Goal: Check status: Check status

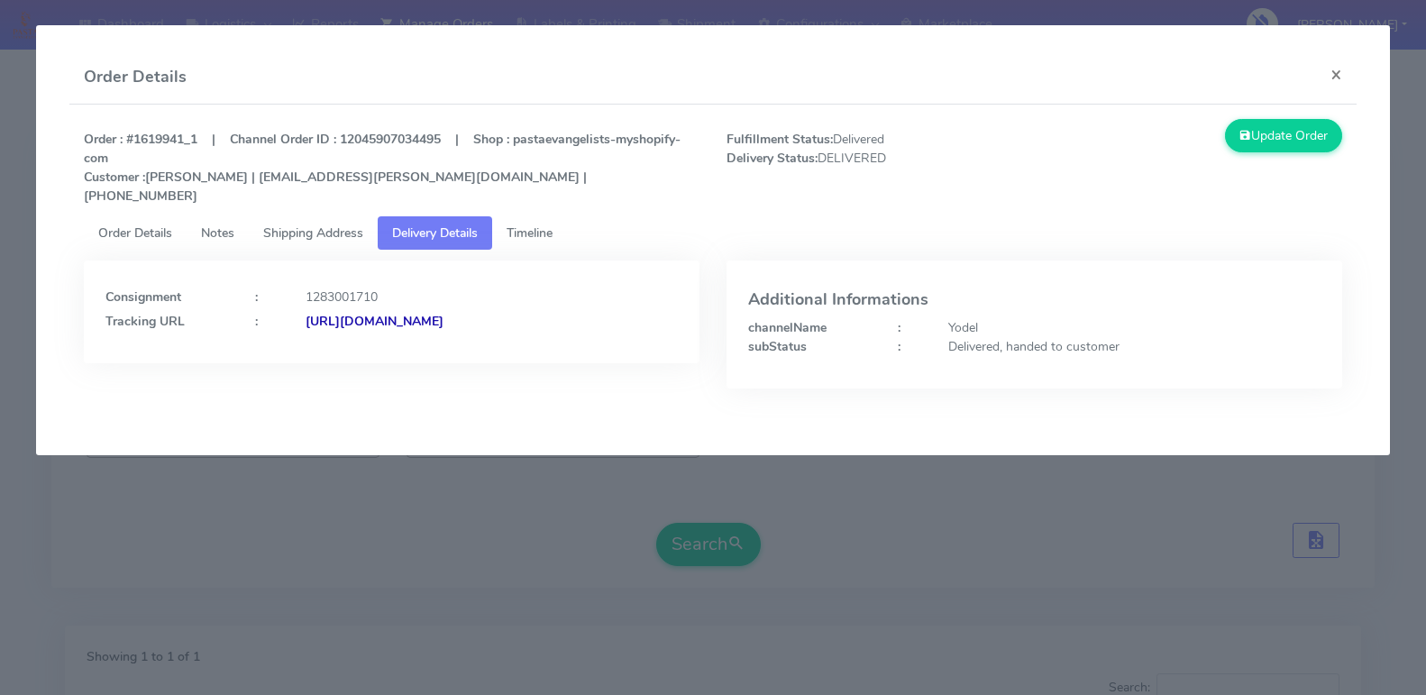
scroll to position [232, 0]
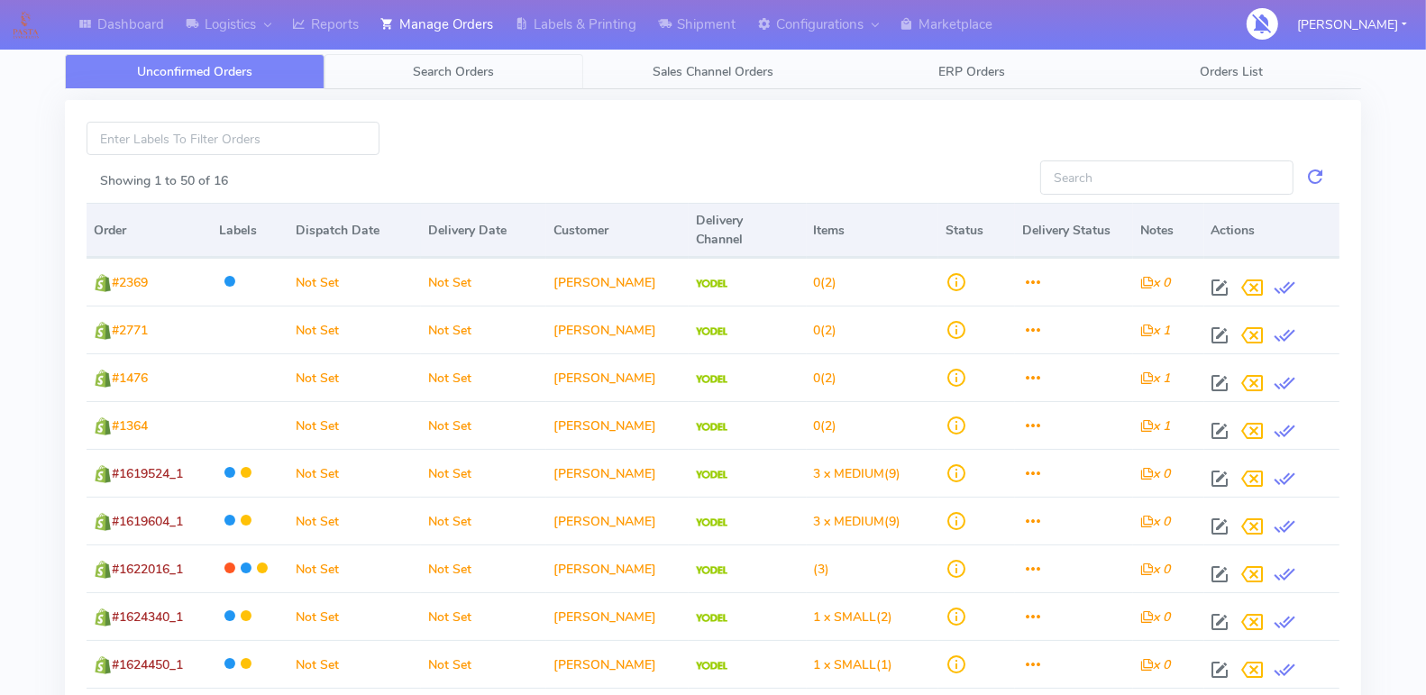
click at [465, 64] on span "Search Orders" at bounding box center [453, 71] width 81 height 17
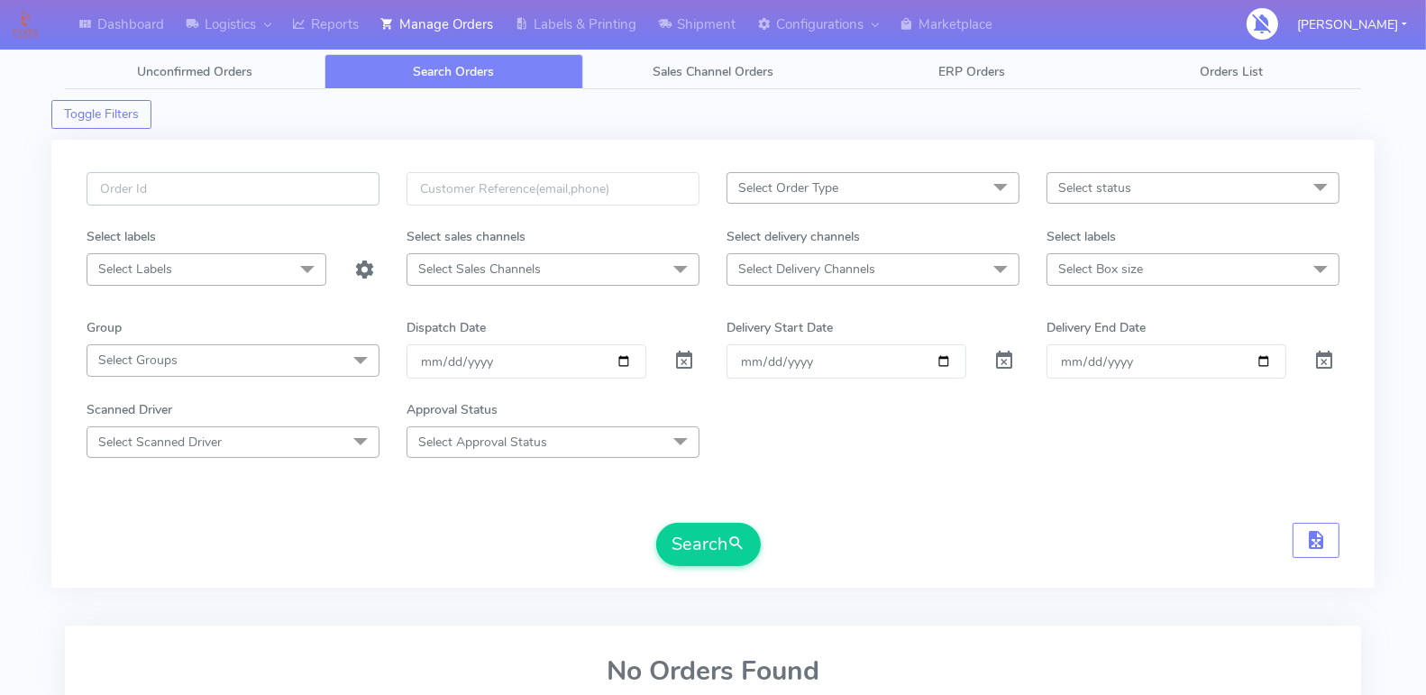
click at [190, 187] on input "text" at bounding box center [233, 188] width 293 height 33
paste input "1621525"
type input "1621525"
drag, startPoint x: 681, startPoint y: 344, endPoint x: 710, endPoint y: 389, distance: 53.5
click at [681, 356] on span at bounding box center [684, 364] width 22 height 17
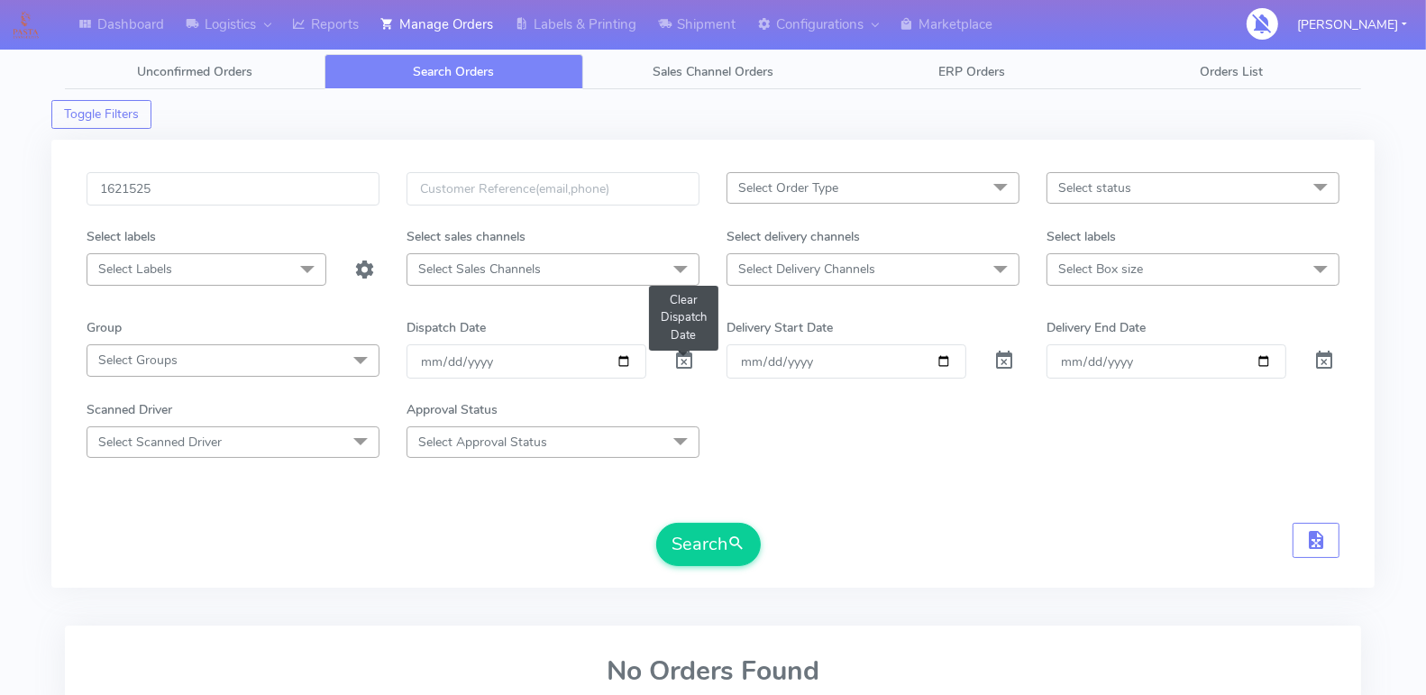
click at [680, 363] on span at bounding box center [684, 364] width 22 height 17
click at [676, 533] on button "Search" at bounding box center [708, 544] width 105 height 43
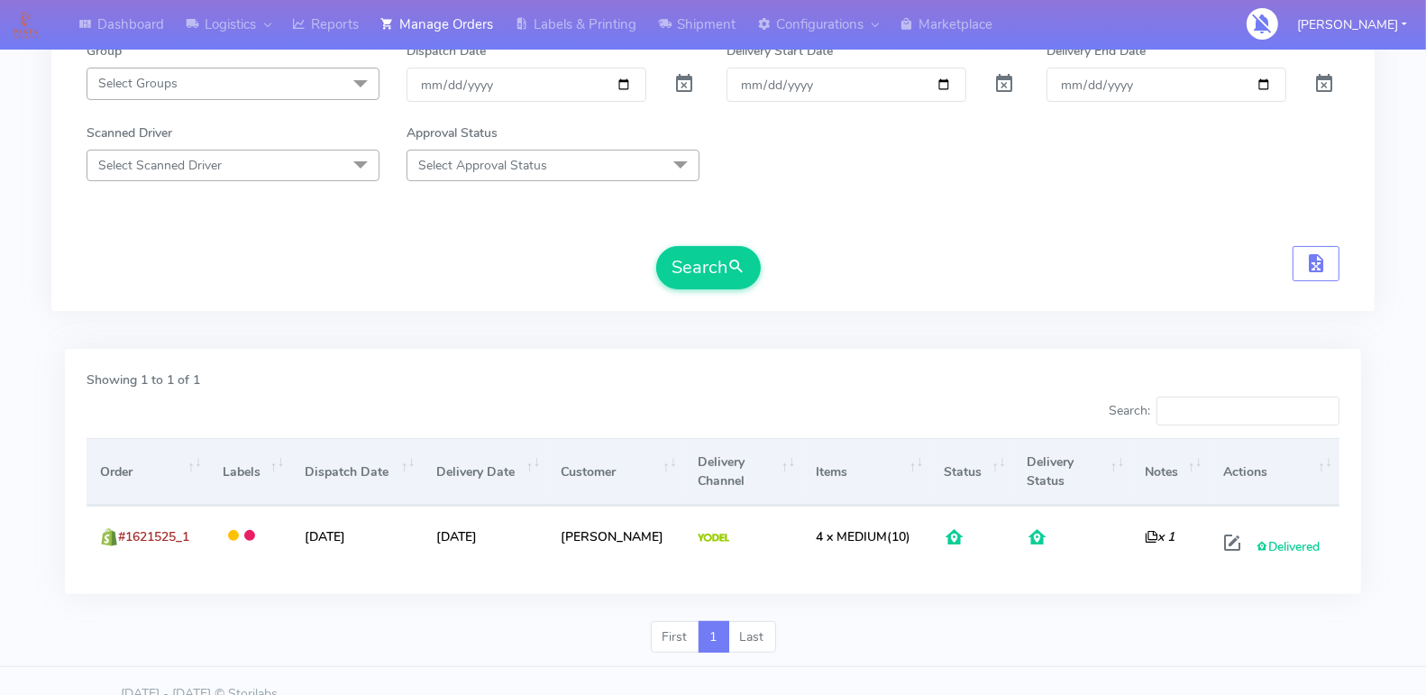
scroll to position [279, 0]
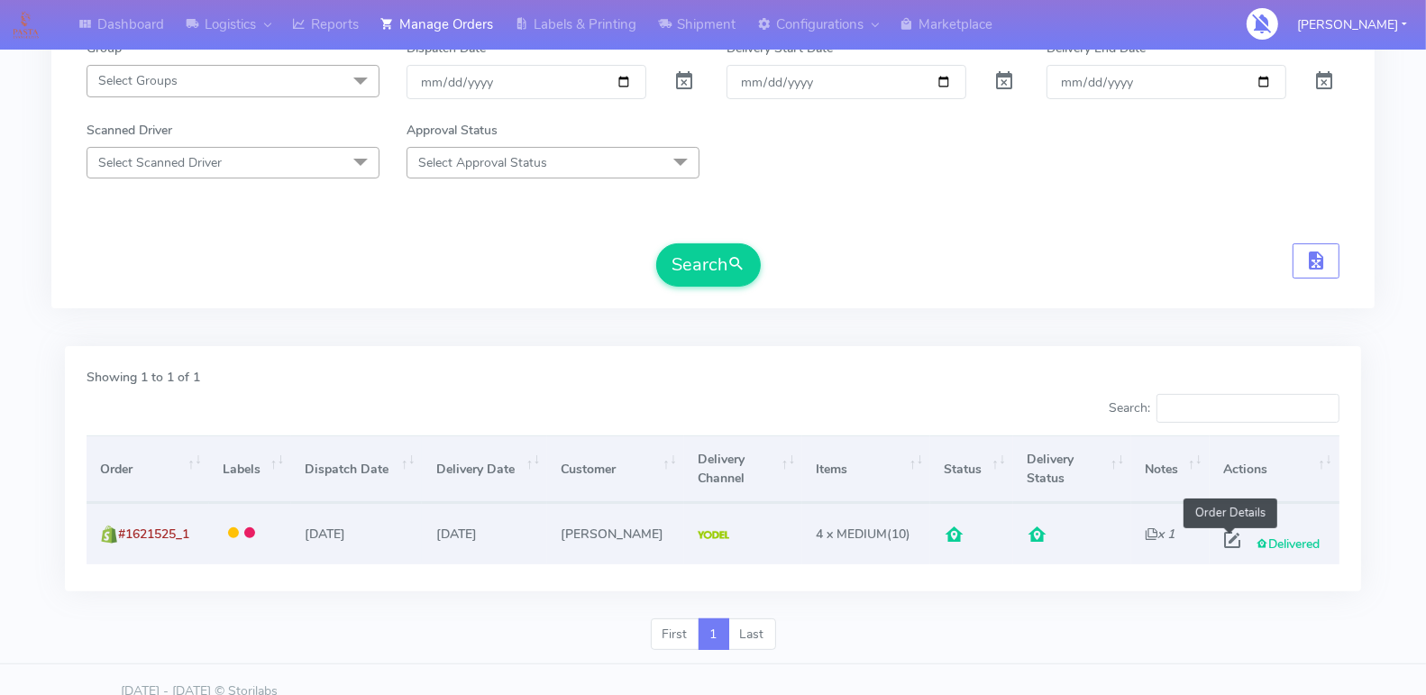
click at [1222, 535] on span at bounding box center [1232, 543] width 32 height 17
select select "5"
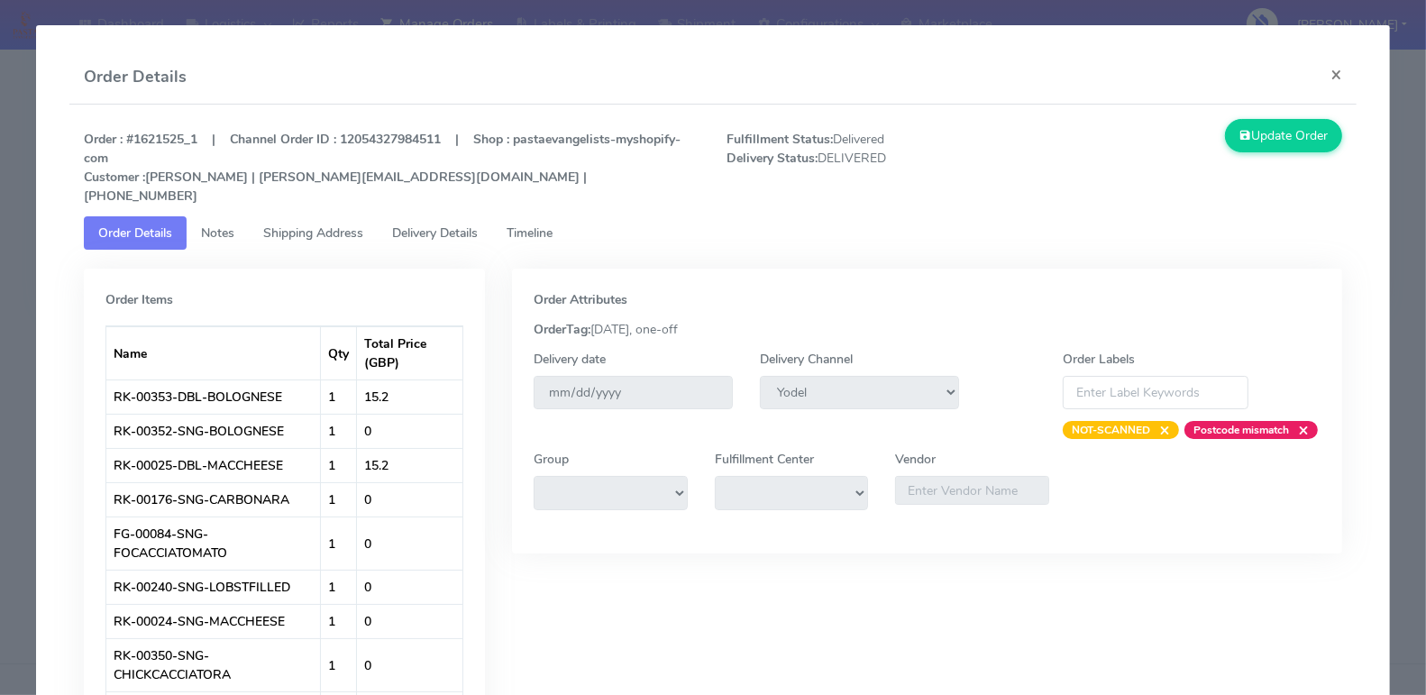
click at [532, 224] on span "Timeline" at bounding box center [529, 232] width 46 height 17
